Goal: Task Accomplishment & Management: Manage account settings

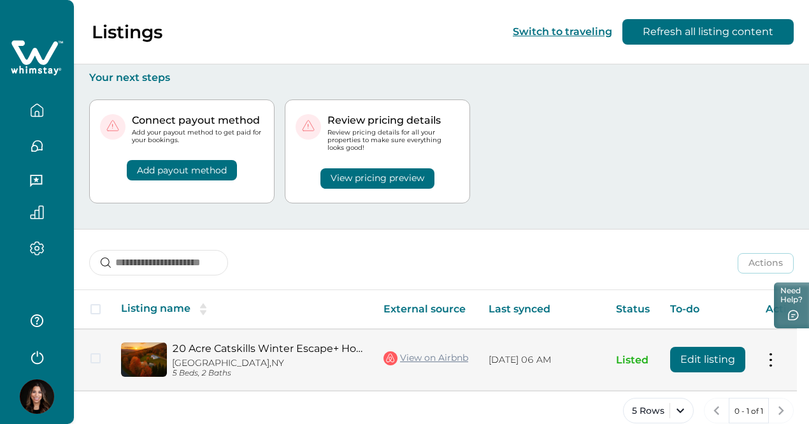
click at [763, 351] on td "Actions View listing on Whimstay Unlist listing View listing details" at bounding box center [786, 360] width 60 height 62
click at [764, 347] on td "Actions View listing on Whimstay Unlist listing View listing details" at bounding box center [786, 360] width 60 height 62
click at [772, 353] on button at bounding box center [771, 359] width 10 height 13
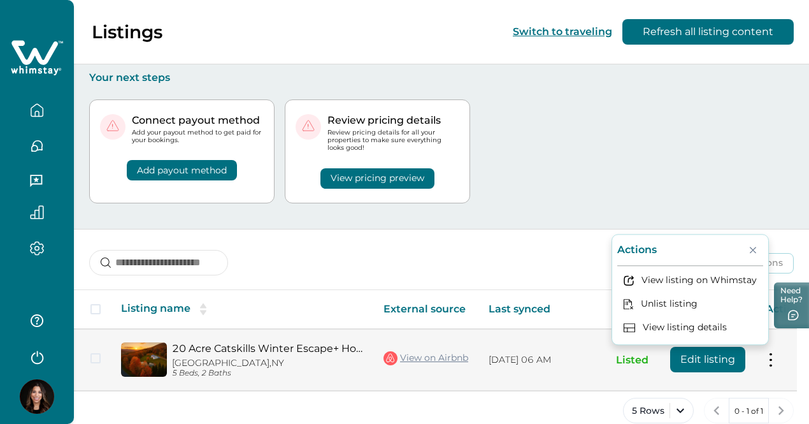
click at [686, 363] on td "Edit listing" at bounding box center [708, 360] width 96 height 62
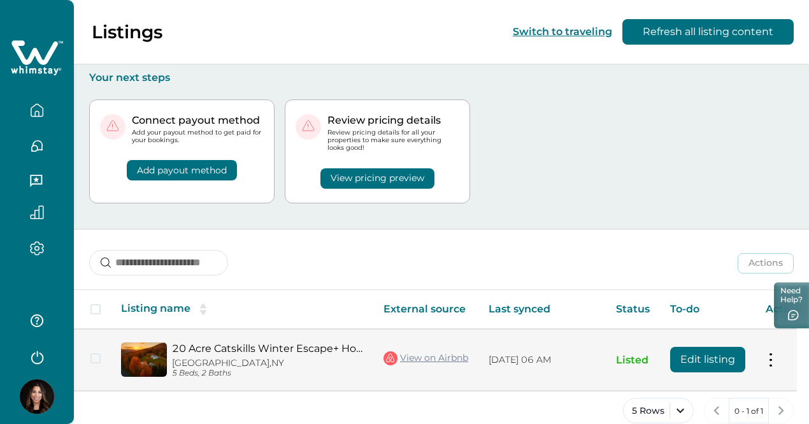
click at [692, 356] on button "Edit listing" at bounding box center [707, 359] width 75 height 25
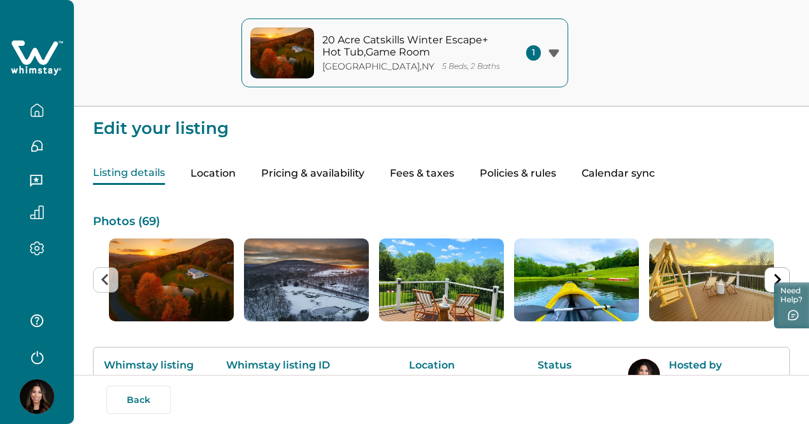
click at [454, 175] on button "Fees & taxes" at bounding box center [422, 173] width 64 height 22
type input "**"
type input "*****"
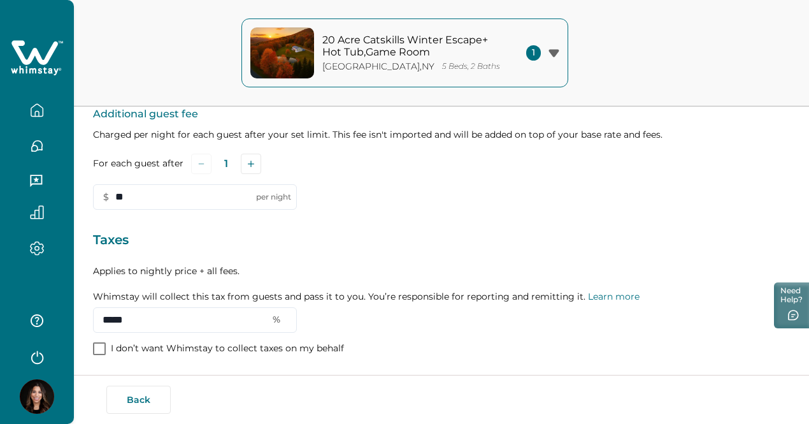
scroll to position [255, 0]
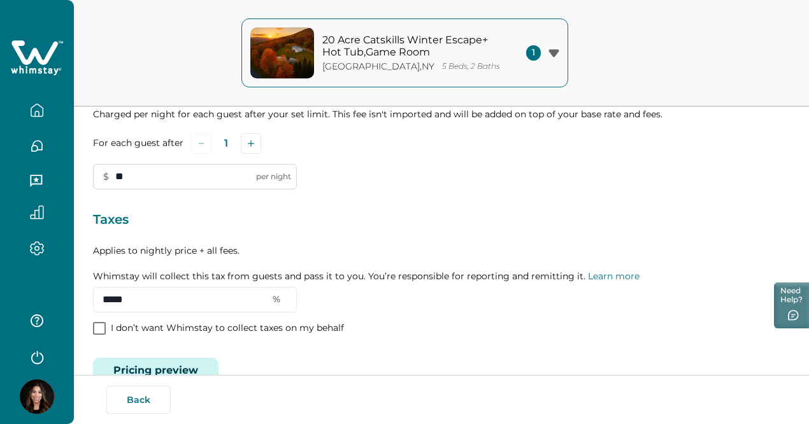
drag, startPoint x: 131, startPoint y: 179, endPoint x: 102, endPoint y: 184, distance: 29.0
click at [102, 184] on input "**" at bounding box center [195, 176] width 204 height 25
click at [509, 280] on p "Applies to nightly price + all fees. Whimstay will collect this tax from guests…" at bounding box center [441, 263] width 697 height 38
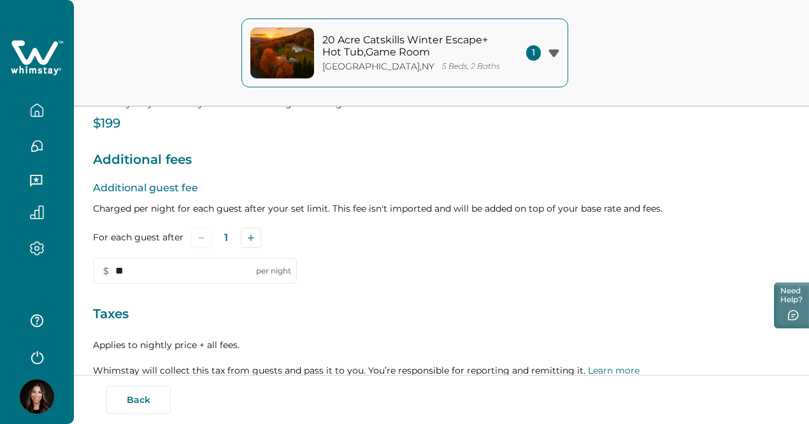
scroll to position [97, 0]
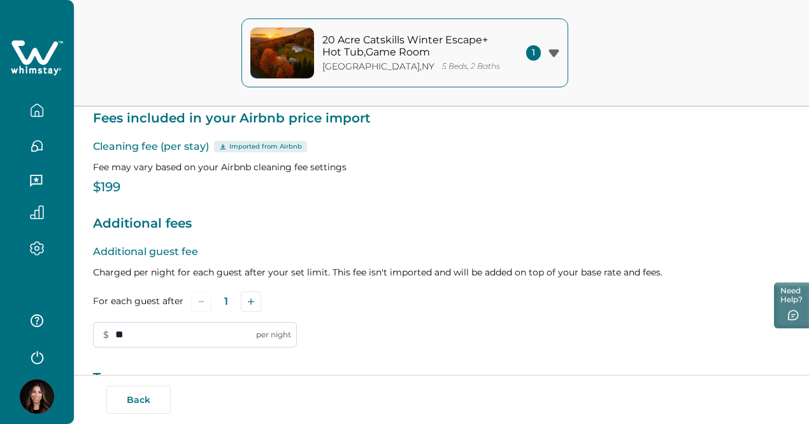
click at [103, 336] on input "**" at bounding box center [195, 334] width 204 height 25
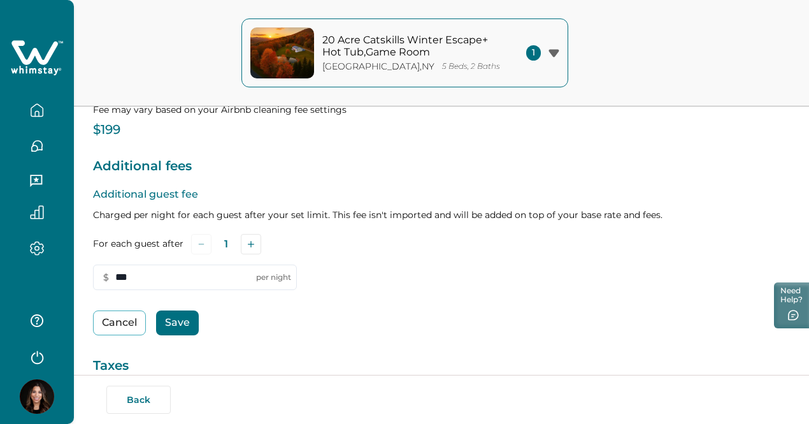
scroll to position [288, 0]
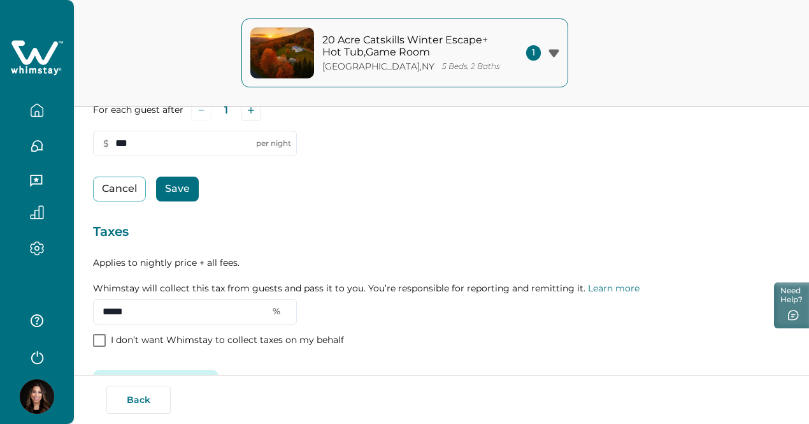
type input "***"
click at [189, 201] on button "Save" at bounding box center [177, 189] width 43 height 25
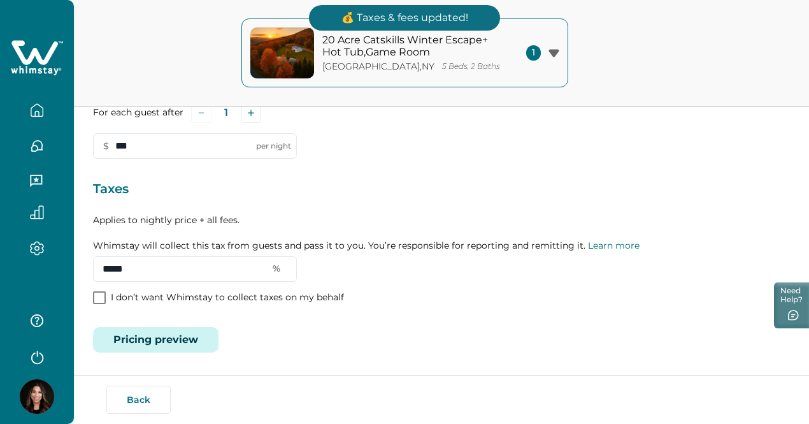
click at [182, 350] on button "Pricing preview" at bounding box center [156, 339] width 126 height 25
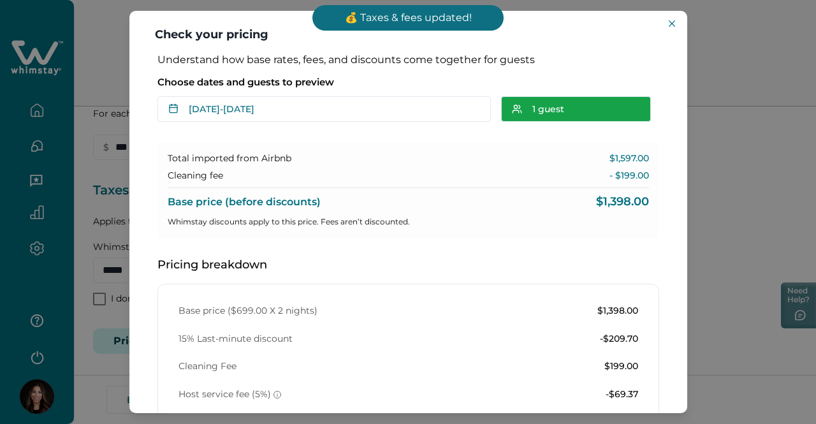
click at [563, 111] on button "1 guest" at bounding box center [576, 108] width 150 height 25
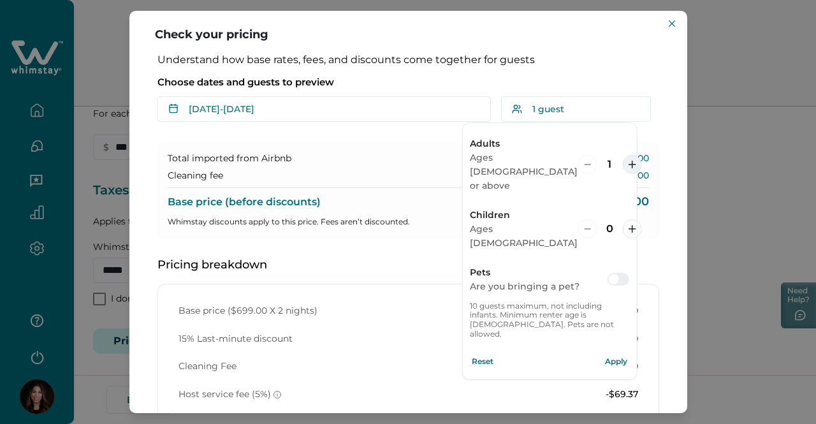
click at [622, 155] on button "increment" at bounding box center [631, 164] width 19 height 19
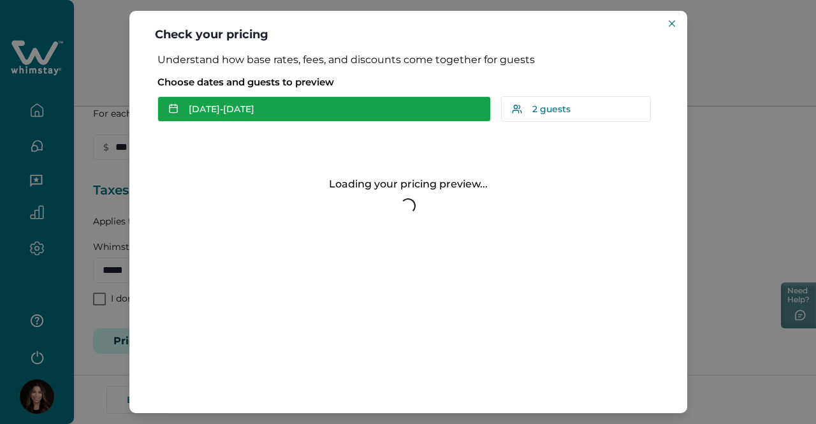
click at [215, 108] on button "[DATE] - [DATE]" at bounding box center [323, 108] width 333 height 25
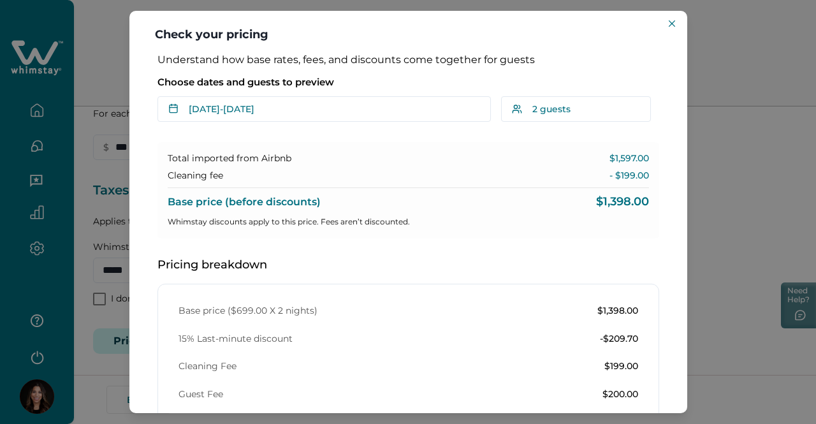
click at [664, 148] on div "Understand how base rates, fees, and discounts come together for guests Choose …" at bounding box center [408, 379] width 527 height 651
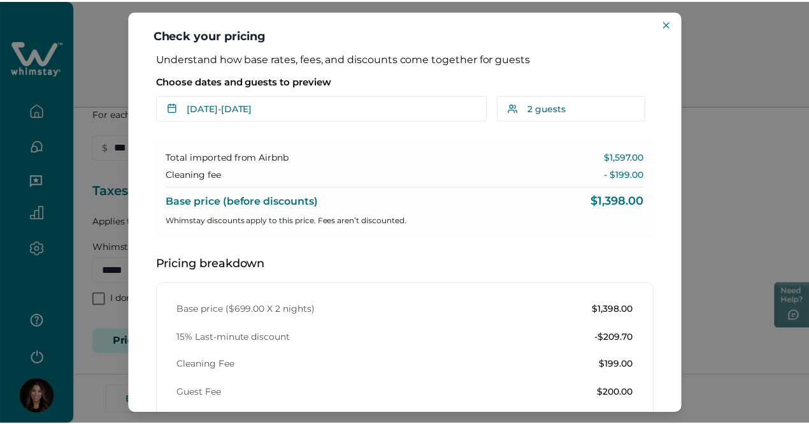
scroll to position [0, 0]
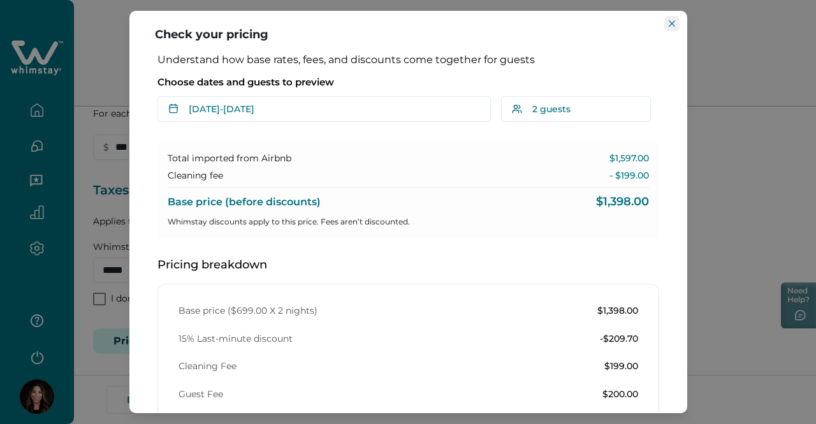
click at [677, 23] on button "Close" at bounding box center [671, 23] width 15 height 15
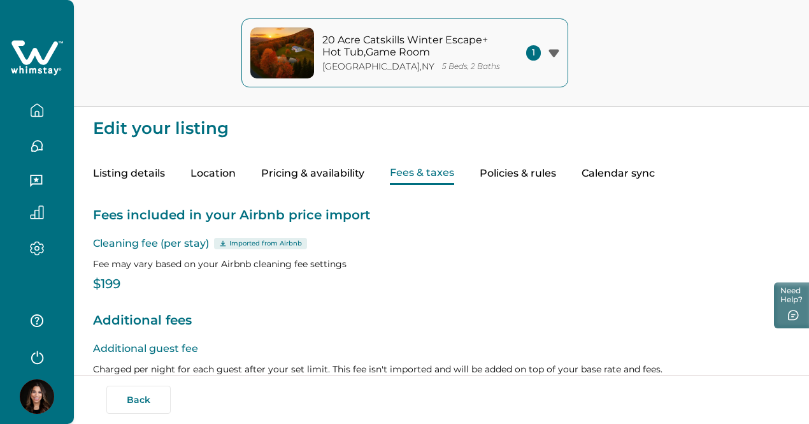
click at [332, 175] on button "Pricing & availability" at bounding box center [312, 173] width 103 height 22
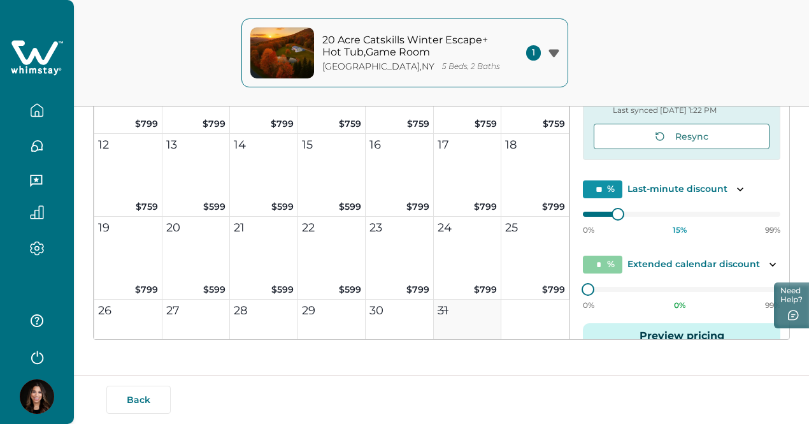
scroll to position [6004, 0]
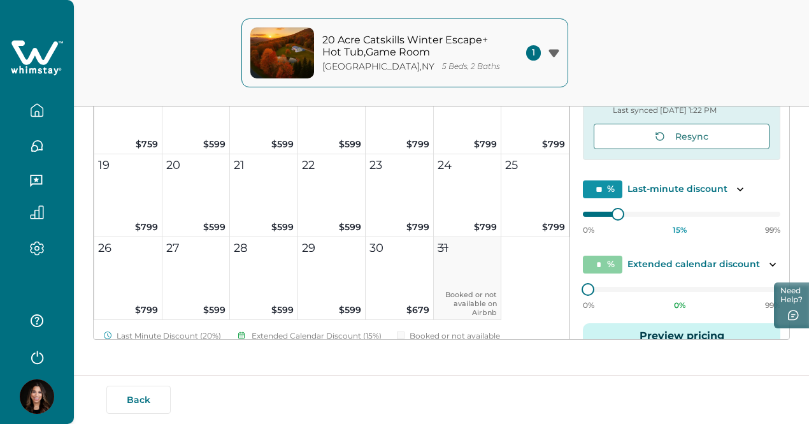
click at [35, 114] on icon "button" at bounding box center [37, 113] width 4 height 5
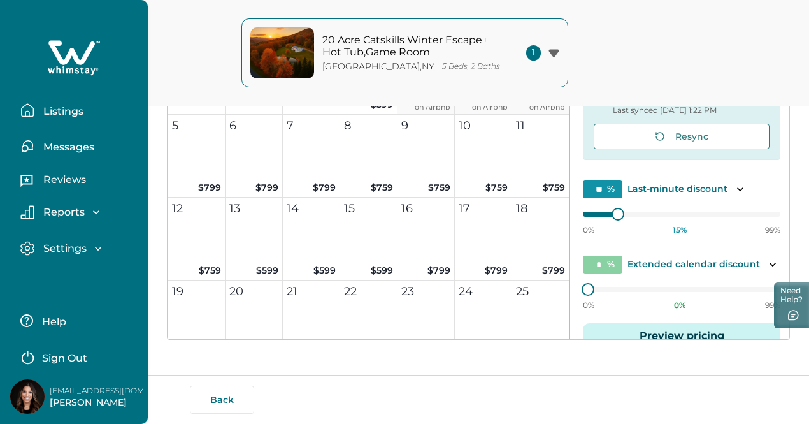
scroll to position [6130, 0]
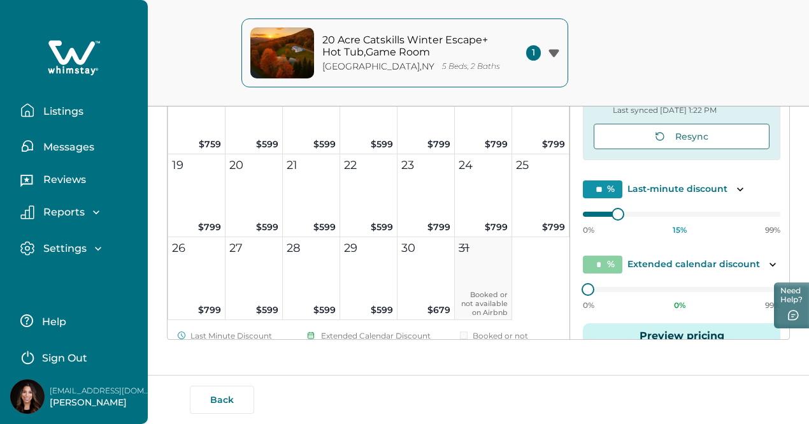
click at [74, 112] on p "Listings" at bounding box center [62, 111] width 44 height 13
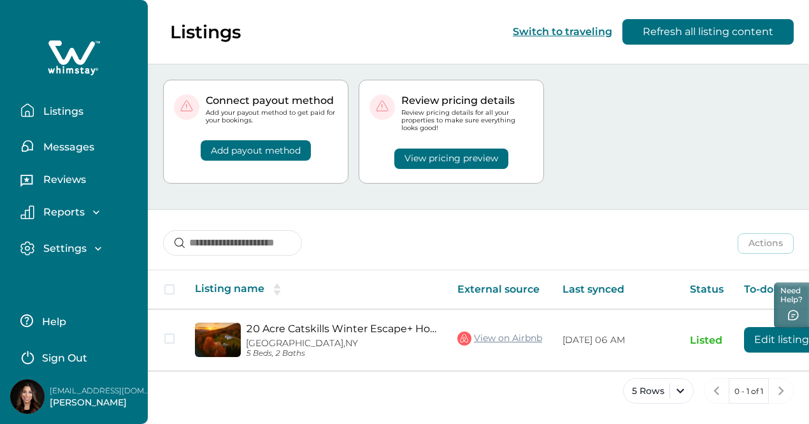
scroll to position [11, 0]
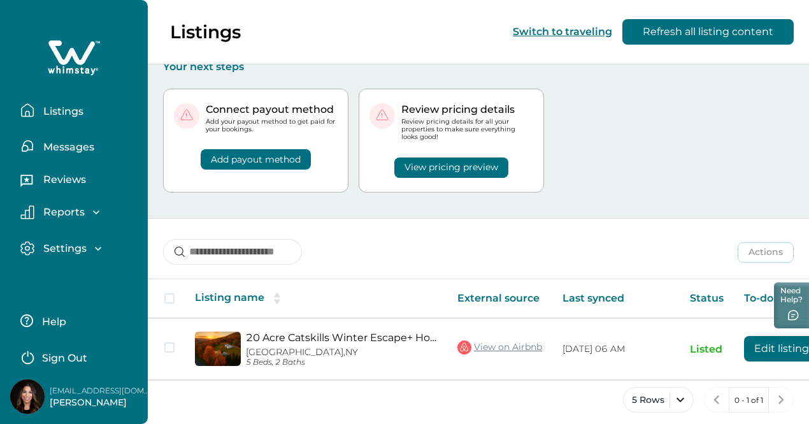
click at [83, 150] on p "Messages" at bounding box center [67, 147] width 55 height 13
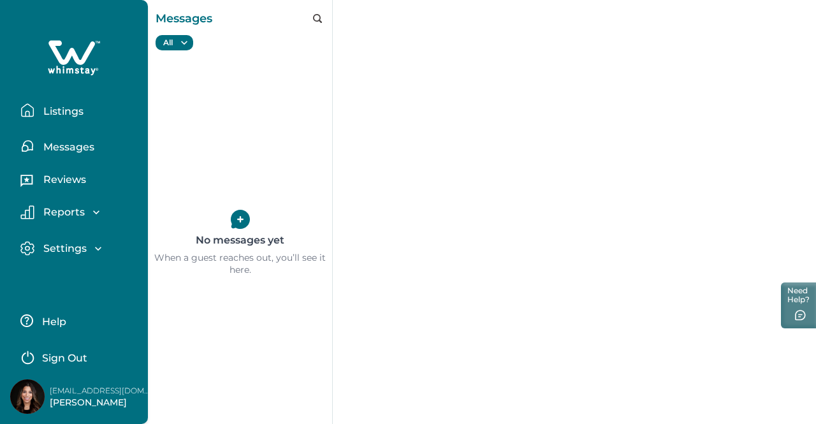
click at [74, 173] on p "Reviews" at bounding box center [63, 179] width 47 height 13
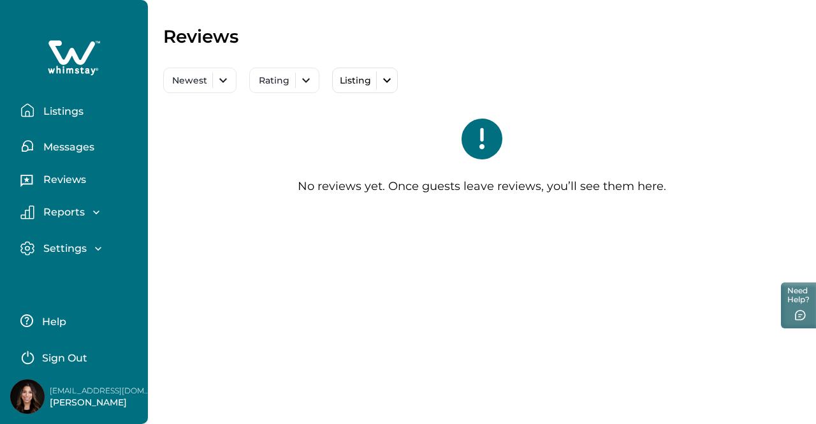
click at [73, 214] on p "Reports" at bounding box center [62, 212] width 45 height 13
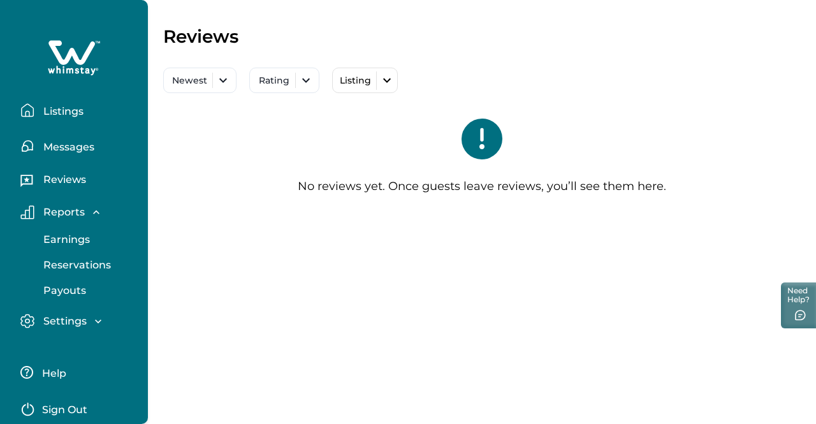
click at [83, 272] on button "Reservations" at bounding box center [87, 264] width 117 height 25
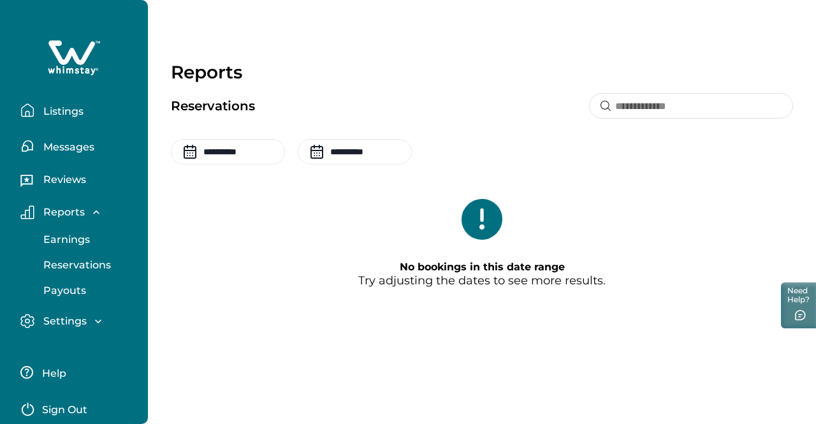
click at [75, 281] on button "Payouts" at bounding box center [87, 290] width 117 height 25
click at [78, 247] on button "Earnings" at bounding box center [87, 239] width 117 height 25
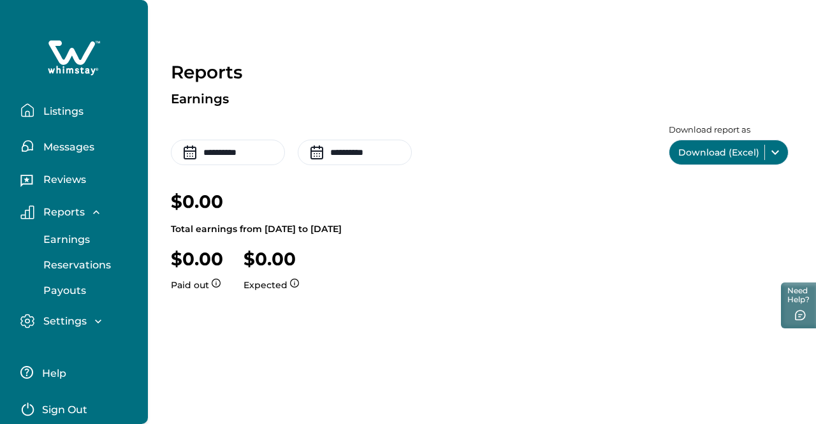
click at [71, 315] on p "Settings" at bounding box center [63, 321] width 47 height 13
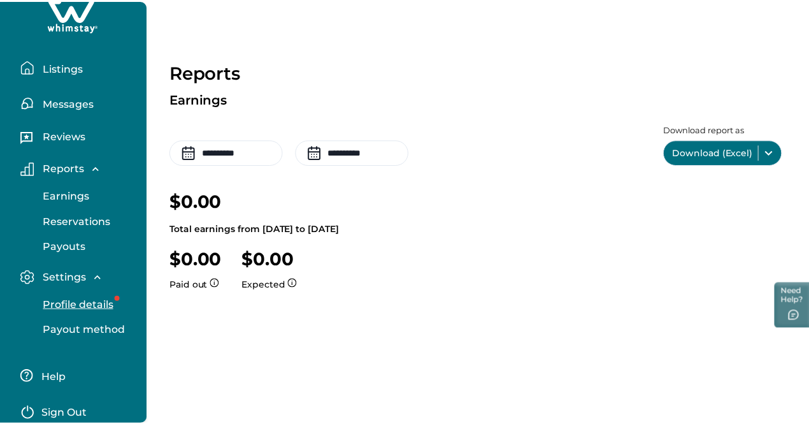
scroll to position [64, 0]
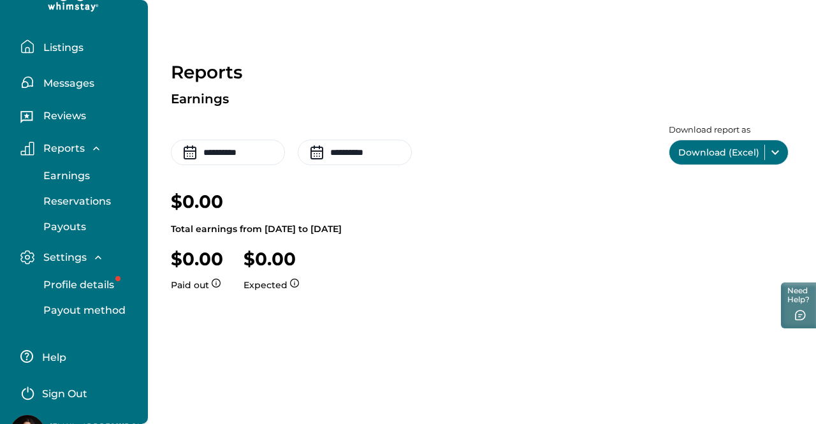
click at [89, 286] on p "Profile details" at bounding box center [77, 284] width 75 height 13
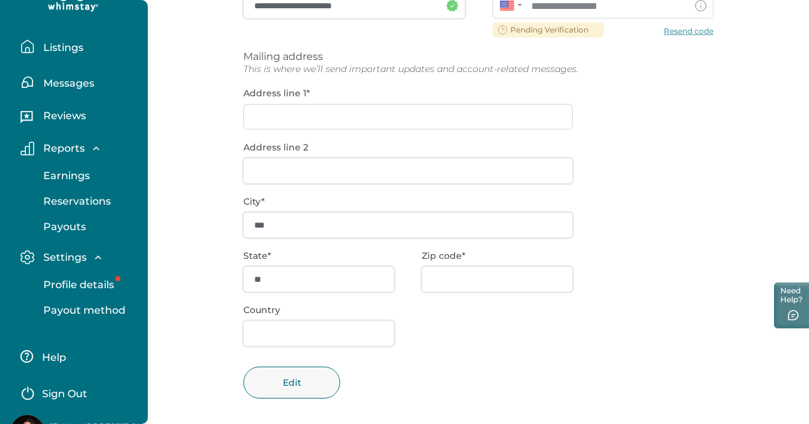
scroll to position [248, 0]
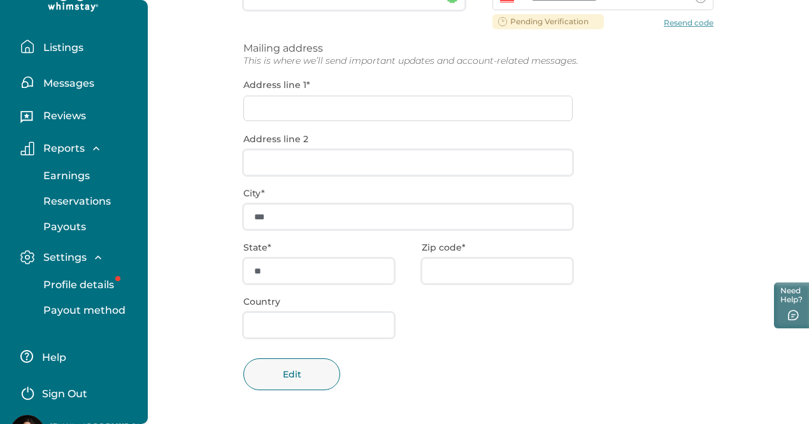
click at [110, 303] on button "Payout method" at bounding box center [87, 310] width 117 height 25
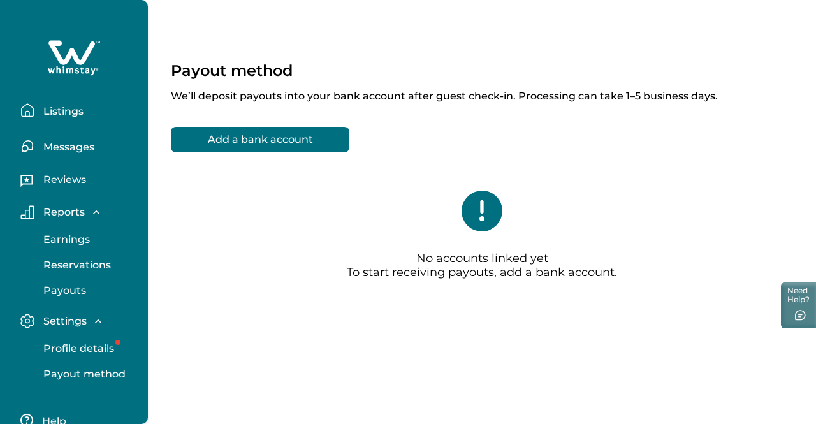
click at [82, 122] on button "Listings" at bounding box center [78, 109] width 117 height 25
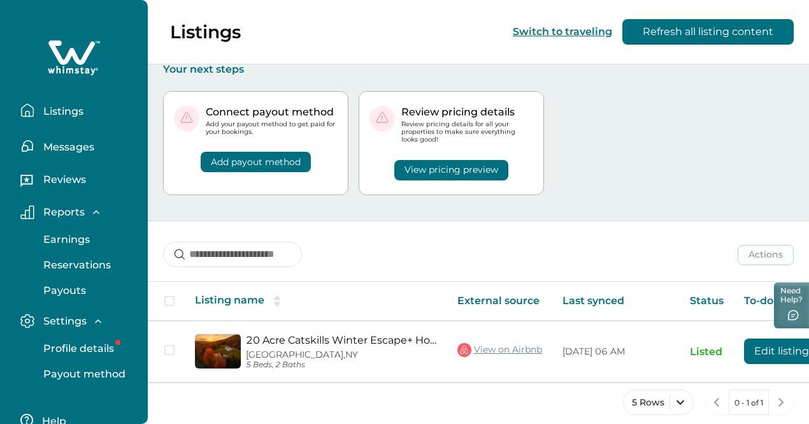
scroll to position [11, 0]
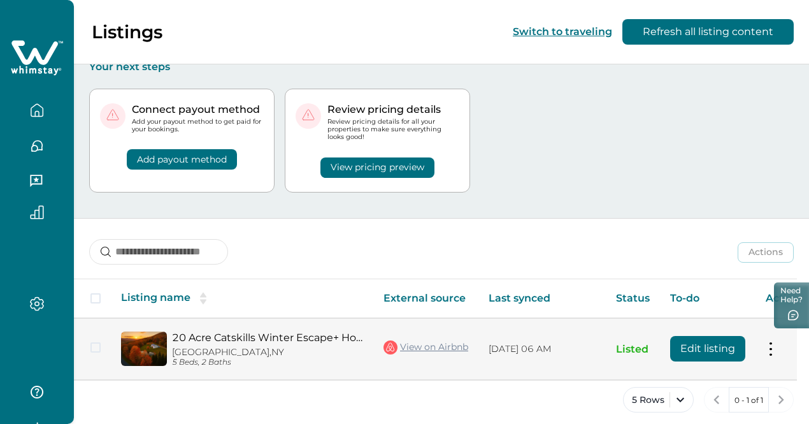
click at [530, 337] on tr "20 Acre Catskills Winter Escape+ Hot Tub,Game Room [GEOGRAPHIC_DATA], [GEOGRAPH…" at bounding box center [445, 349] width 742 height 62
click at [458, 339] on link "View on Airbnb" at bounding box center [426, 347] width 85 height 17
click at [771, 342] on button at bounding box center [771, 348] width 10 height 13
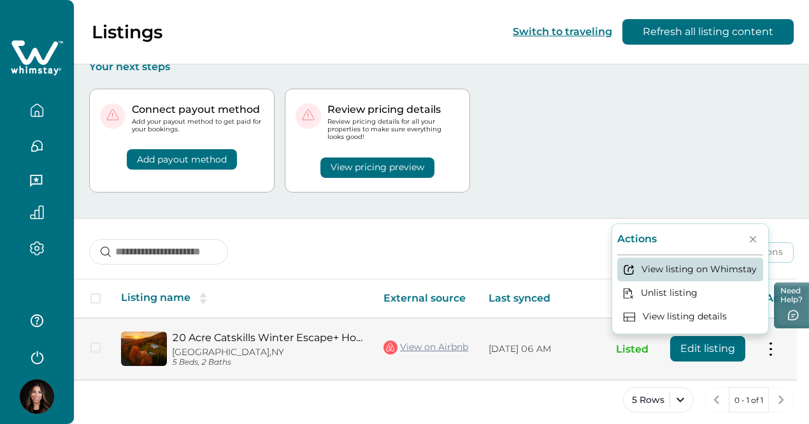
click at [716, 260] on button "View listing on Whimstay" at bounding box center [690, 270] width 146 height 24
